Goal: Information Seeking & Learning: Learn about a topic

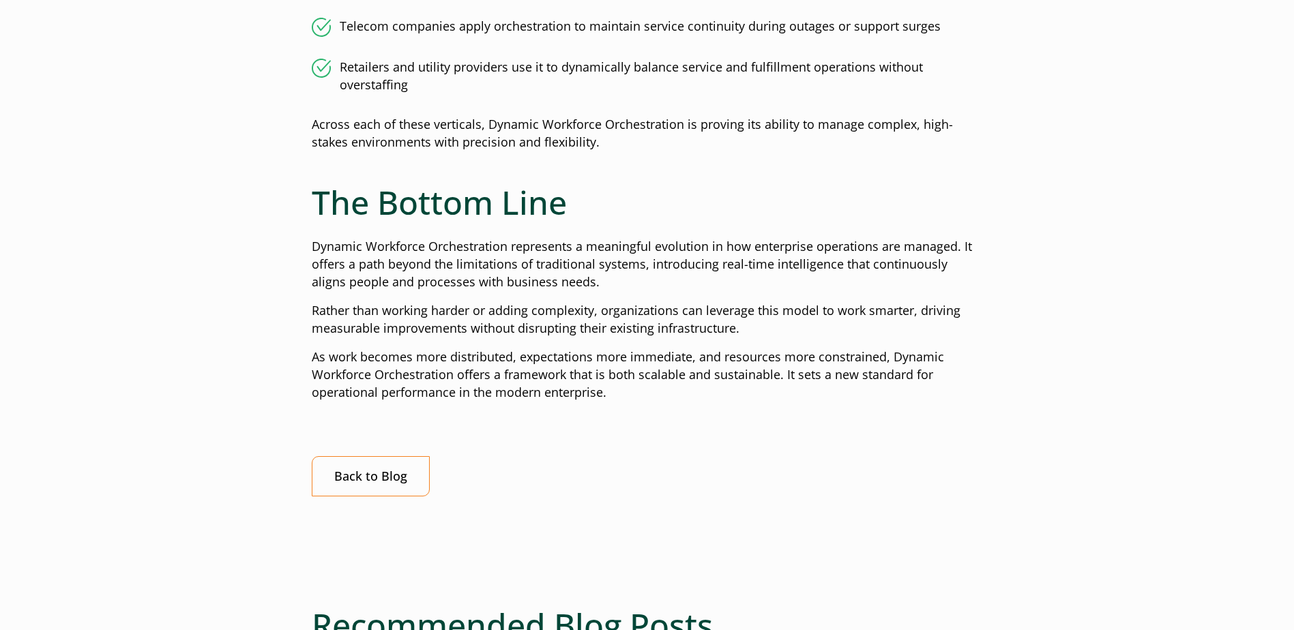
scroll to position [2251, 0]
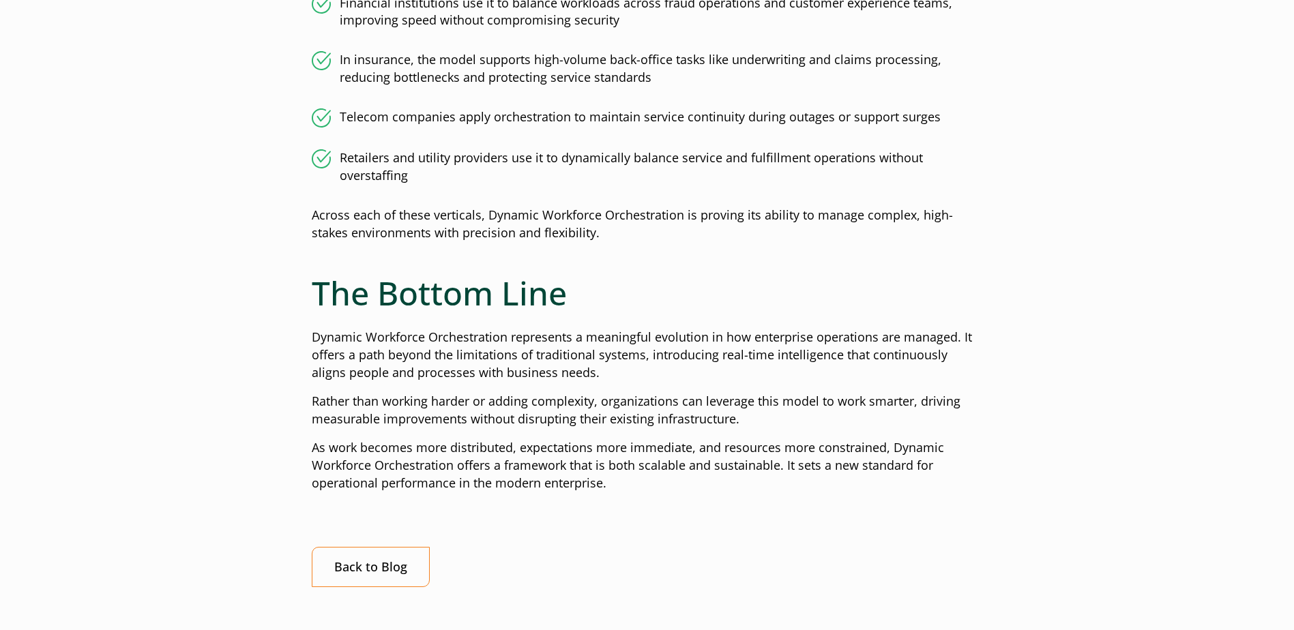
drag, startPoint x: 311, startPoint y: 344, endPoint x: 623, endPoint y: 481, distance: 341.2
copy div "Fluctuating demand, labor cost pressures, and fragmented systems make it diffic…"
click at [600, 308] on h2 "The Bottom Line" at bounding box center [647, 294] width 671 height 40
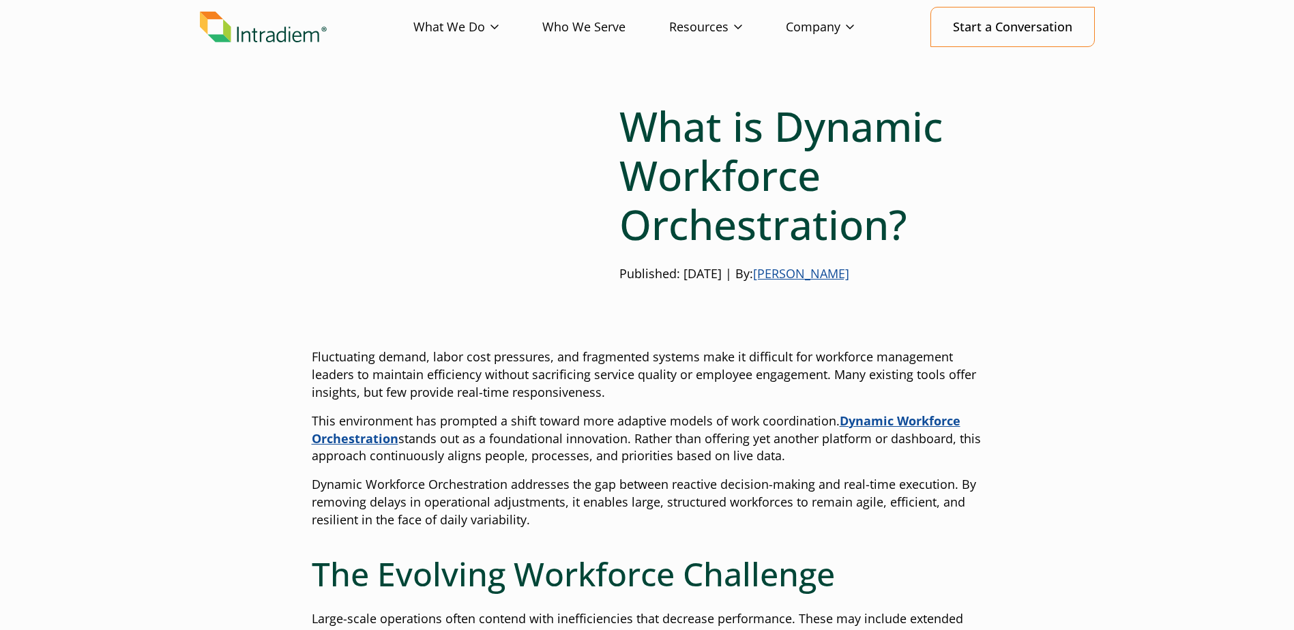
scroll to position [0, 0]
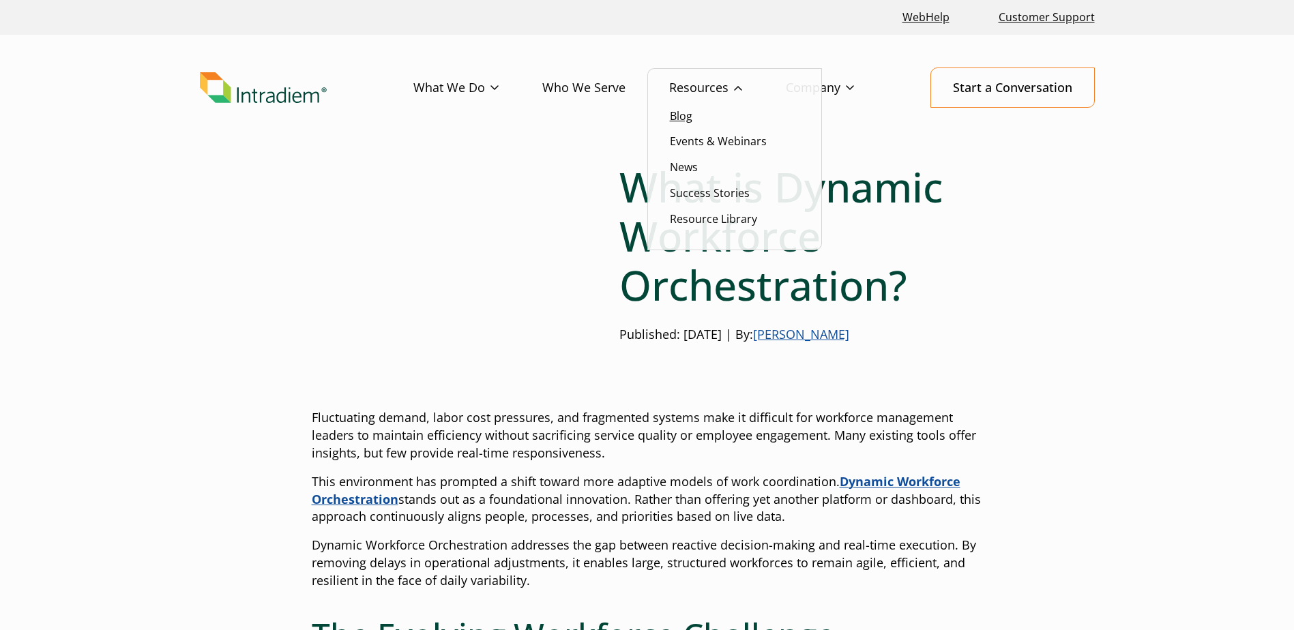
click at [687, 117] on link "Blog" at bounding box center [681, 115] width 23 height 15
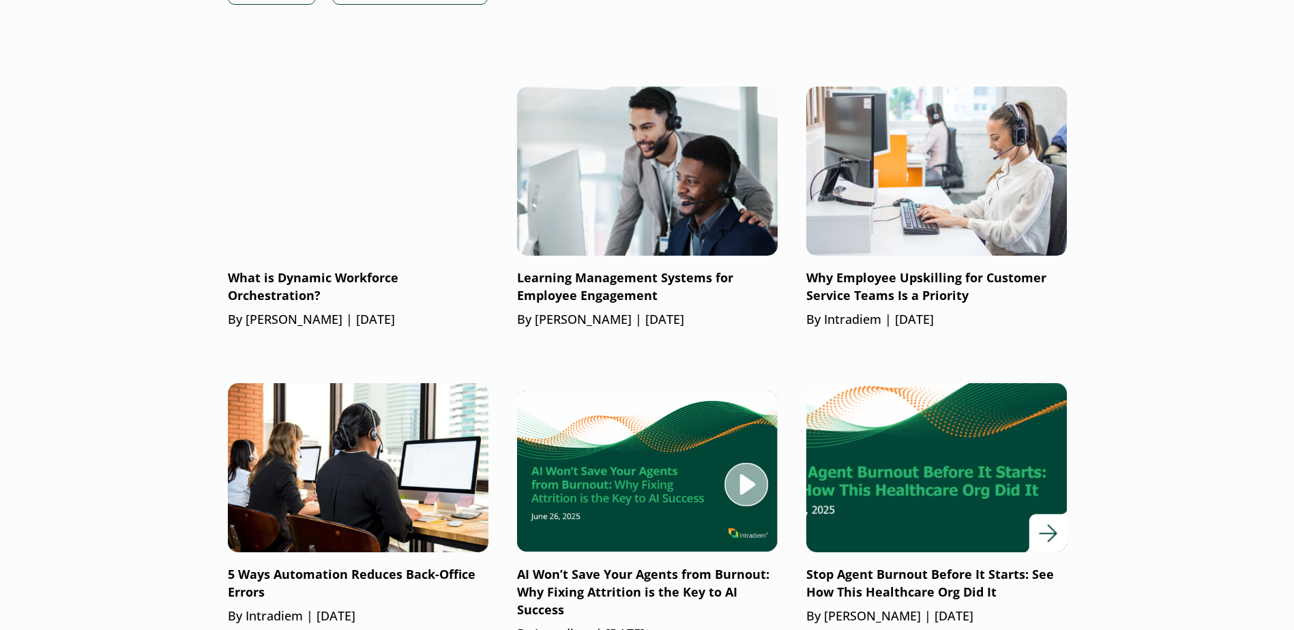
scroll to position [887, 0]
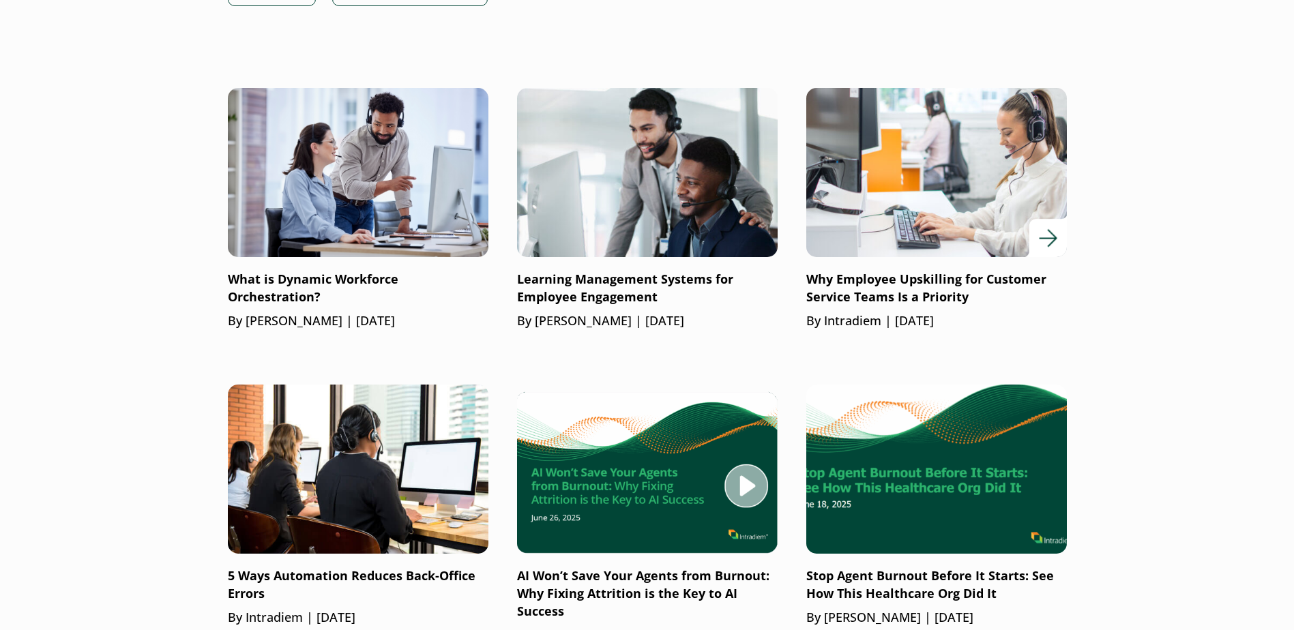
click at [863, 229] on img at bounding box center [936, 172] width 312 height 203
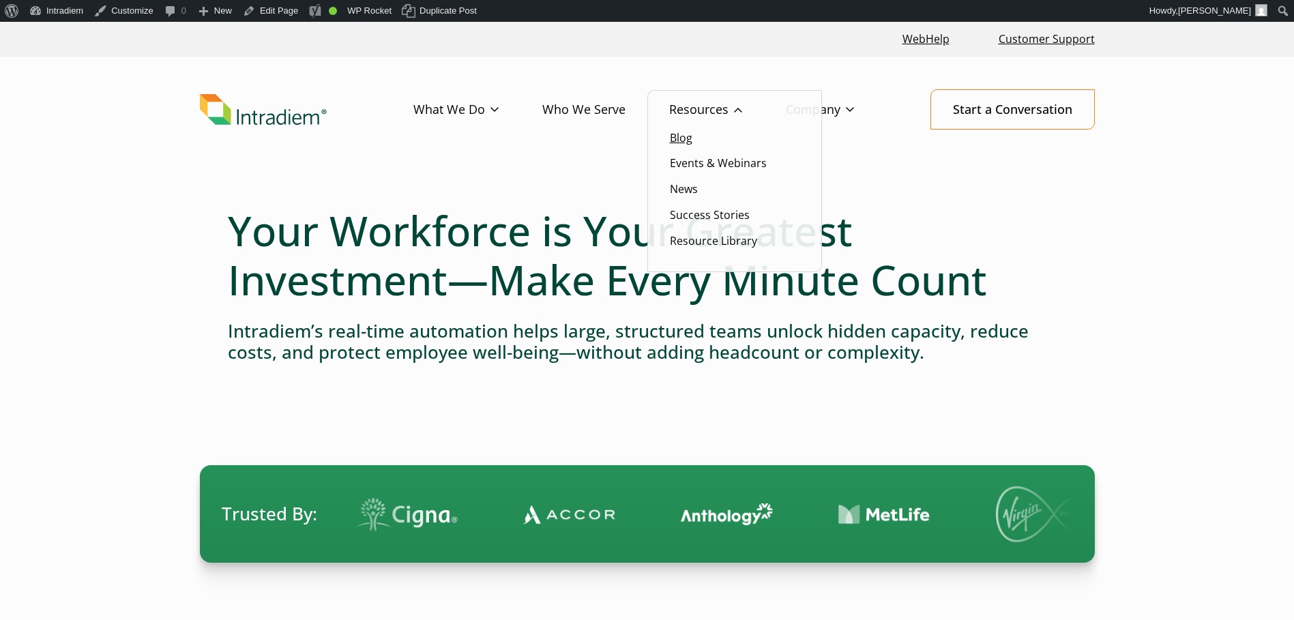
click at [680, 136] on link "Blog" at bounding box center [681, 137] width 23 height 15
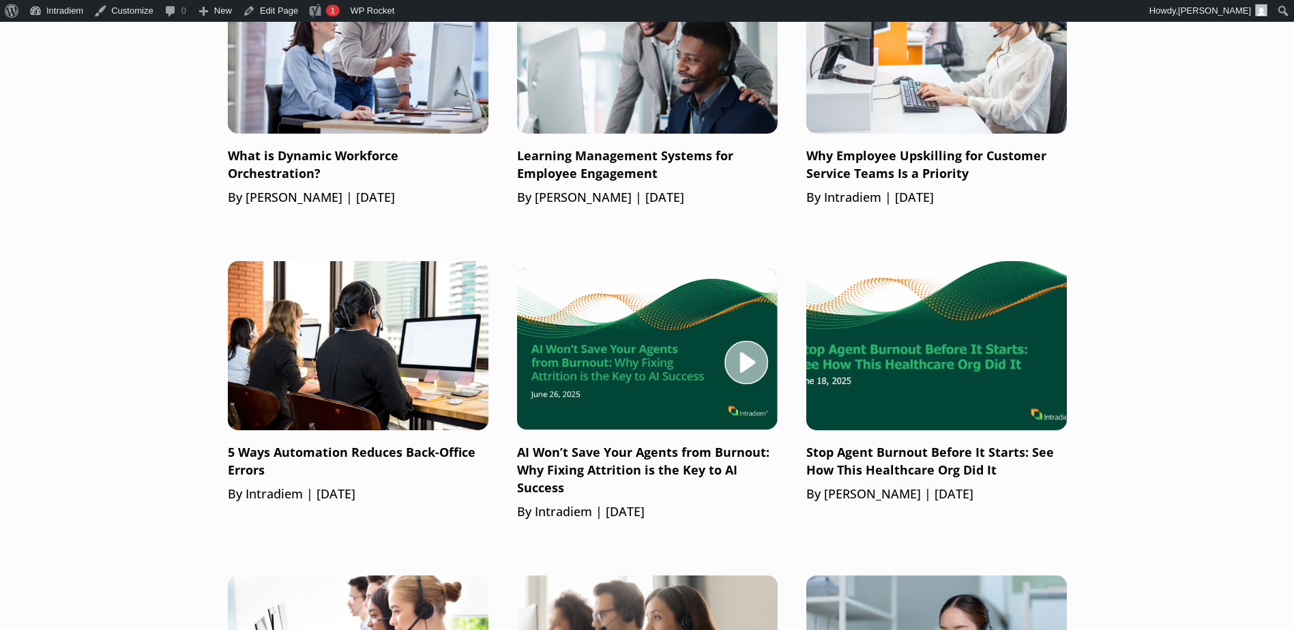
scroll to position [1228, 0]
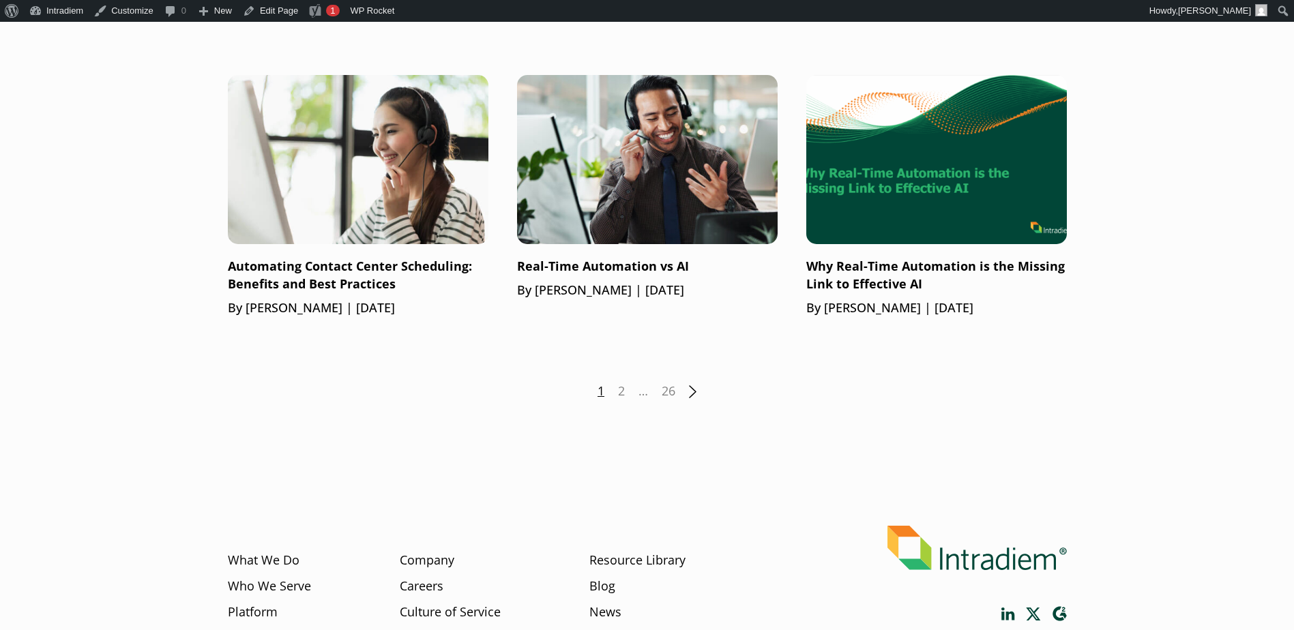
scroll to position [1980, 0]
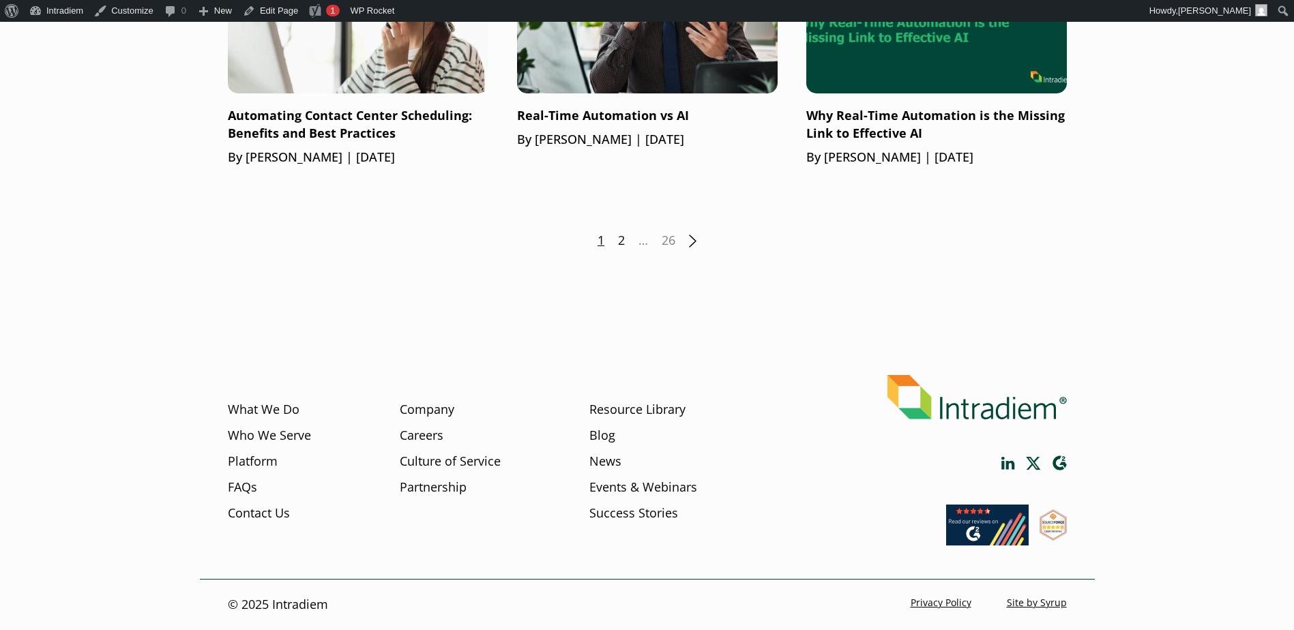
click at [619, 243] on link "2" at bounding box center [621, 241] width 7 height 18
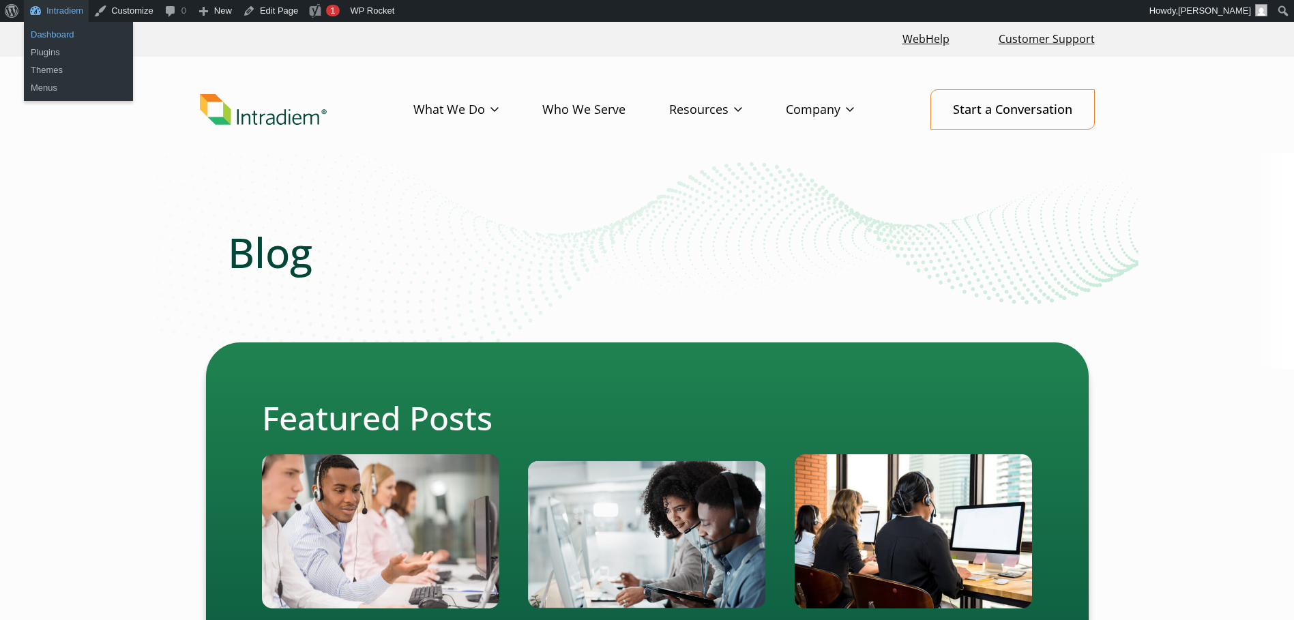
click at [55, 35] on link "Dashboard" at bounding box center [78, 35] width 109 height 18
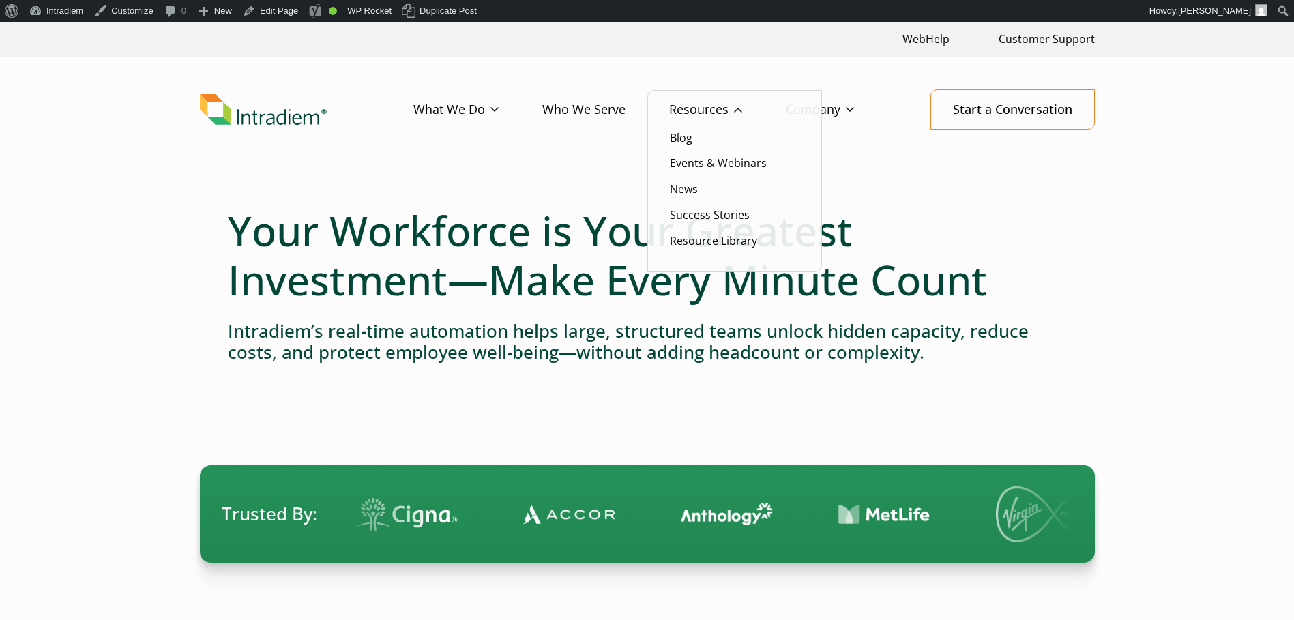
drag, startPoint x: 697, startPoint y: 138, endPoint x: 690, endPoint y: 137, distance: 7.6
click at [694, 138] on li "Blog" at bounding box center [735, 138] width 130 height 18
click at [690, 137] on link "Blog" at bounding box center [681, 137] width 23 height 15
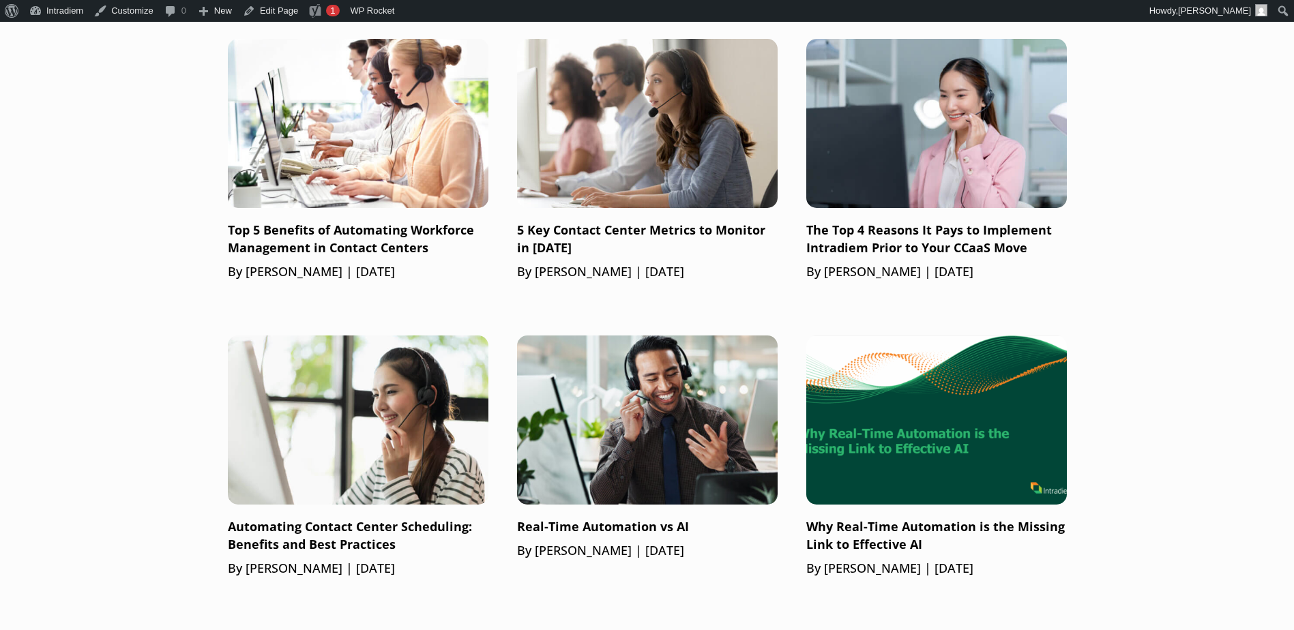
scroll to position [1637, 0]
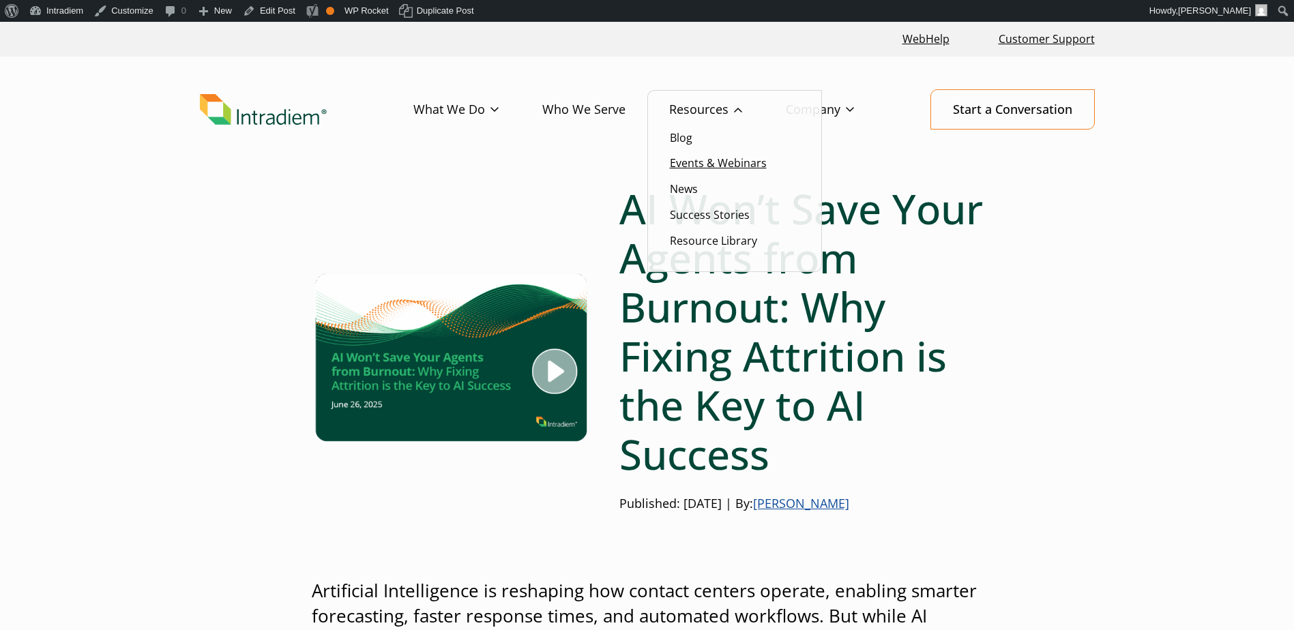
click at [708, 166] on link "Events & Webinars" at bounding box center [718, 163] width 97 height 15
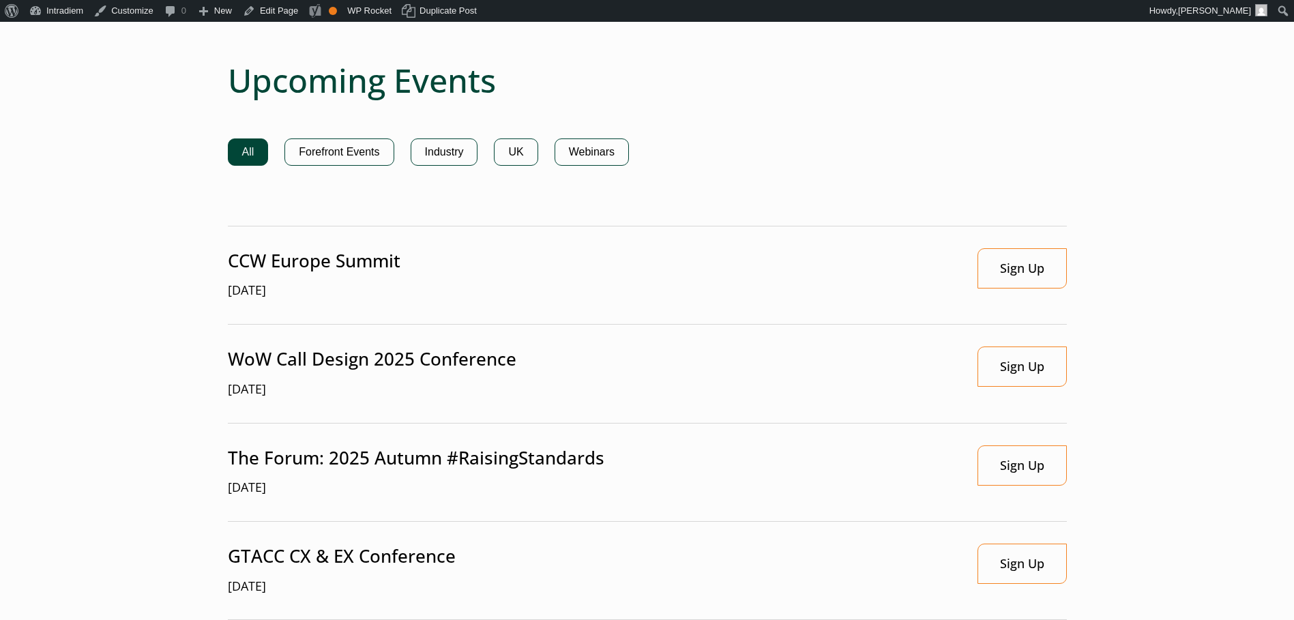
scroll to position [887, 0]
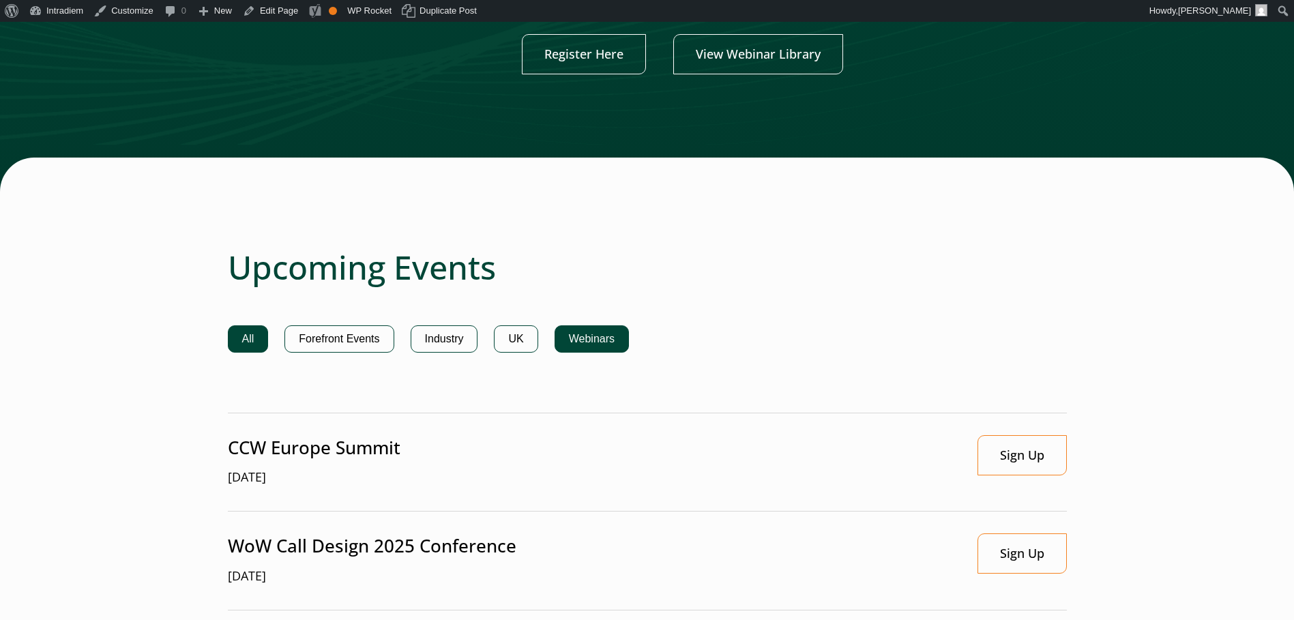
click at [578, 330] on button "Webinars" at bounding box center [592, 338] width 74 height 27
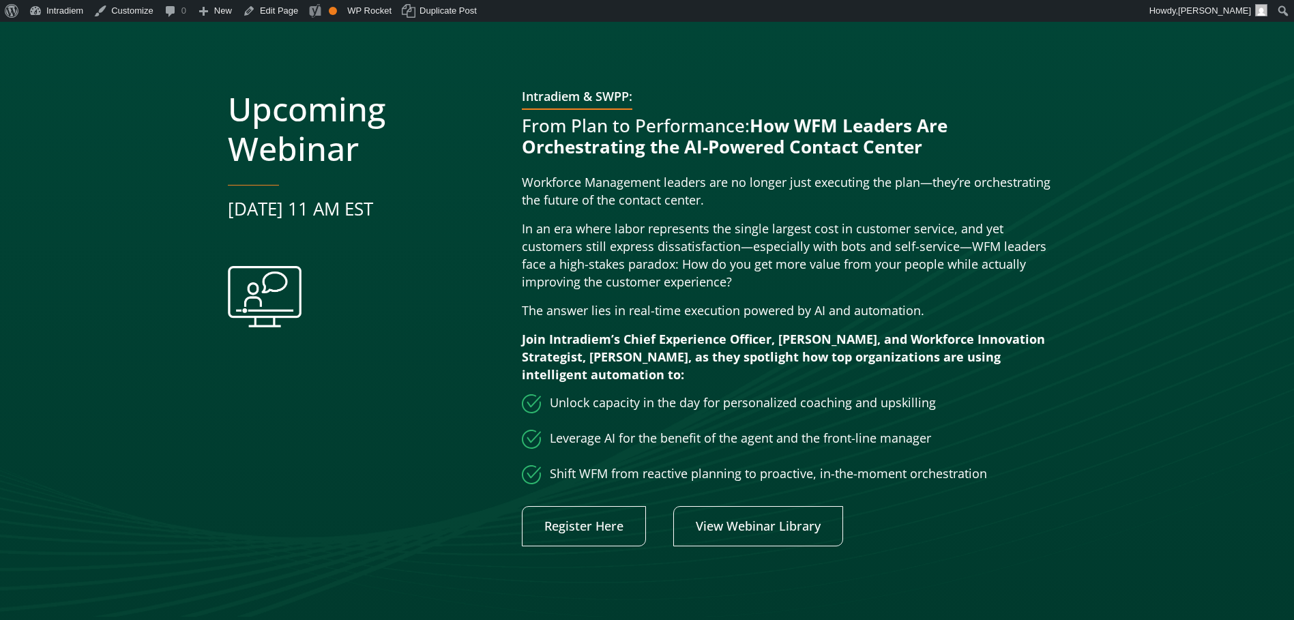
scroll to position [409, 0]
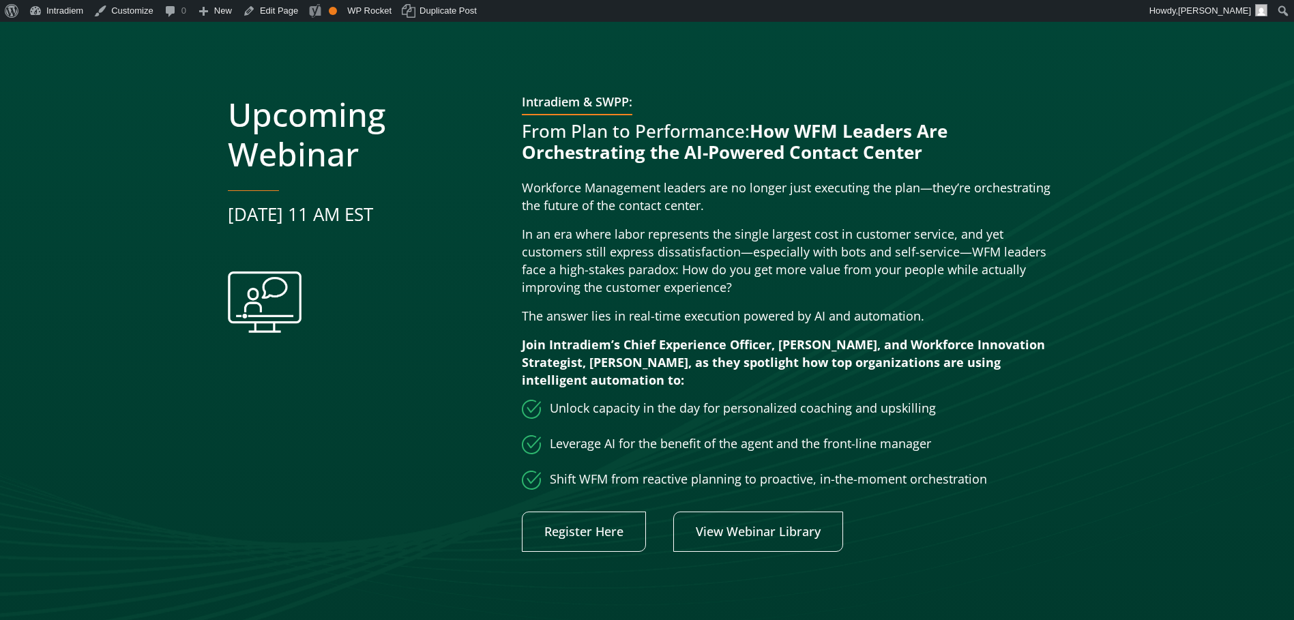
click at [193, 389] on div at bounding box center [647, 322] width 1294 height 694
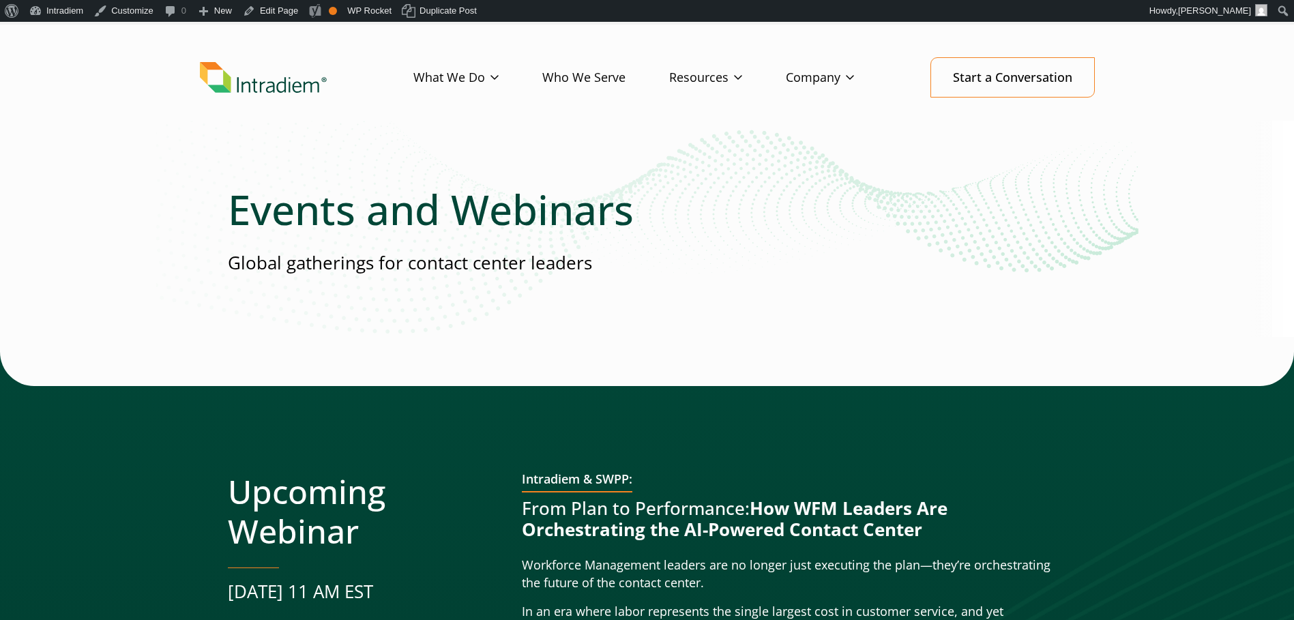
scroll to position [0, 0]
